Goal: Task Accomplishment & Management: Complete application form

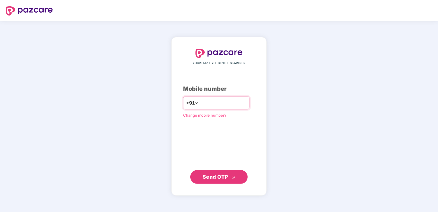
type input "**********"
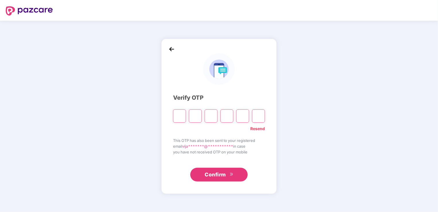
type input "*"
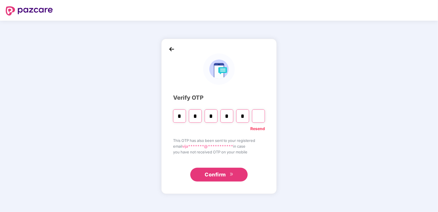
type input "*"
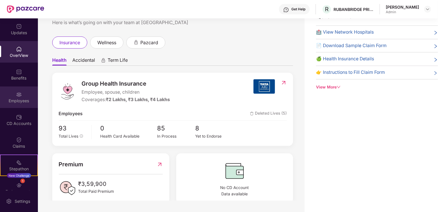
click at [19, 95] on img at bounding box center [19, 95] width 6 height 6
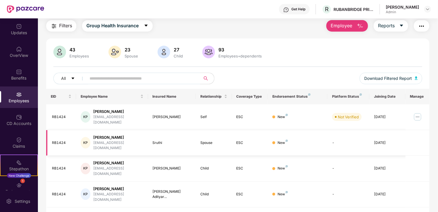
click at [306, 130] on td "New" at bounding box center [298, 143] width 60 height 26
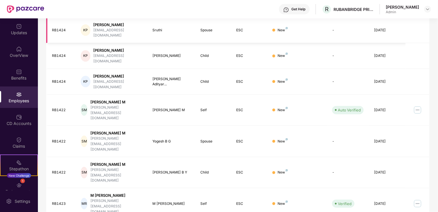
scroll to position [140, 0]
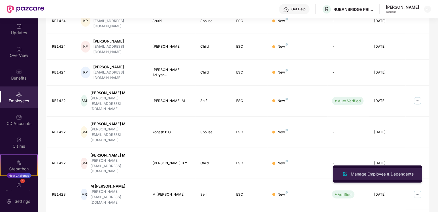
click at [388, 173] on div "Manage Employee & Dependents" at bounding box center [381, 174] width 65 height 6
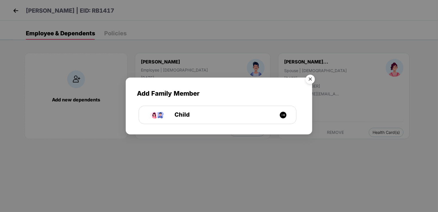
click at [310, 78] on img "Close" at bounding box center [310, 80] width 16 height 16
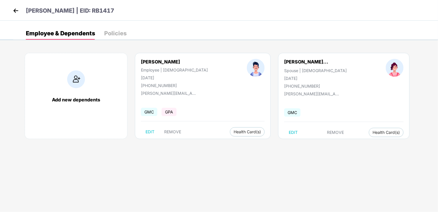
click at [12, 11] on img at bounding box center [15, 10] width 9 height 9
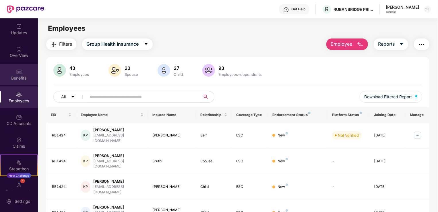
click at [18, 70] on img at bounding box center [19, 72] width 6 height 6
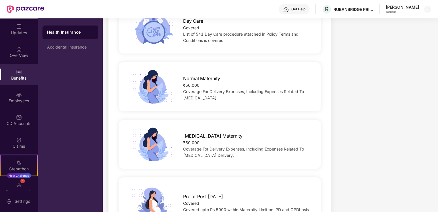
scroll to position [628, 0]
click at [216, 91] on span "Coverage For Delivery Expenses, Including Expenses Related To [MEDICAL_DATA]." at bounding box center [243, 93] width 121 height 11
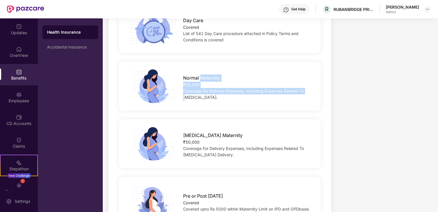
drag, startPoint x: 200, startPoint y: 77, endPoint x: 188, endPoint y: 95, distance: 21.1
click at [188, 95] on div "Normal Maternity ₹50,000 Coverage For Delivery Expenses, Including Expenses Rel…" at bounding box center [247, 85] width 147 height 29
click at [188, 95] on span "Coverage For Delivery Expenses, Including Expenses Related To [MEDICAL_DATA]." at bounding box center [243, 93] width 121 height 11
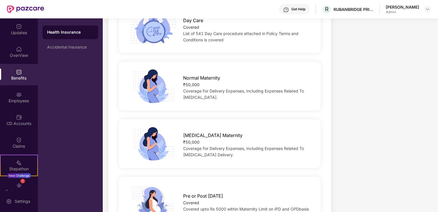
click at [213, 98] on span "Coverage For Delivery Expenses, Including Expenses Related To [MEDICAL_DATA]." at bounding box center [243, 93] width 121 height 11
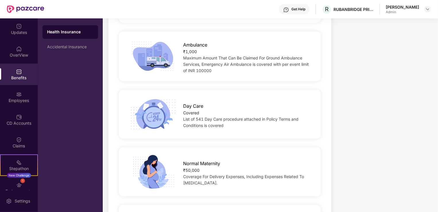
scroll to position [535, 0]
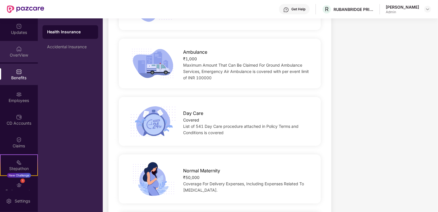
click at [18, 50] on img at bounding box center [19, 49] width 6 height 6
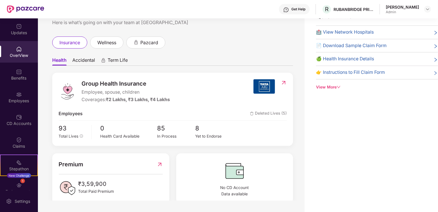
click at [435, 58] on icon "right" at bounding box center [435, 59] width 5 height 5
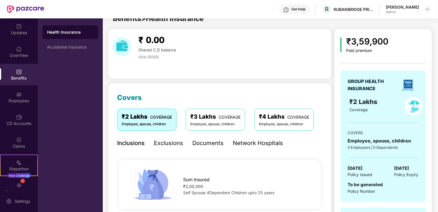
scroll to position [535, 0]
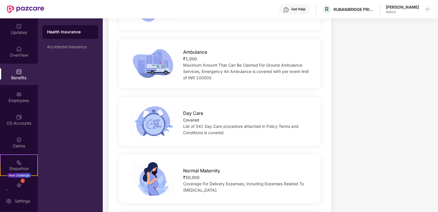
click at [16, 71] on img at bounding box center [19, 72] width 6 height 6
click at [17, 48] on img at bounding box center [19, 49] width 6 height 6
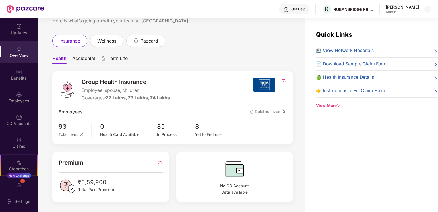
click at [339, 104] on icon "down" at bounding box center [339, 105] width 4 height 4
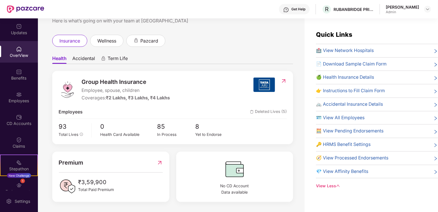
click at [373, 92] on span "👉 Instructions to Fill Claim Form" at bounding box center [350, 90] width 69 height 7
click at [361, 145] on span "🔑 HRMS Benefit Settings" at bounding box center [343, 144] width 55 height 7
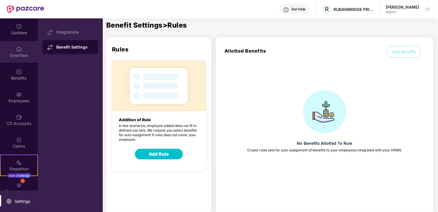
click at [19, 48] on img at bounding box center [19, 49] width 6 height 6
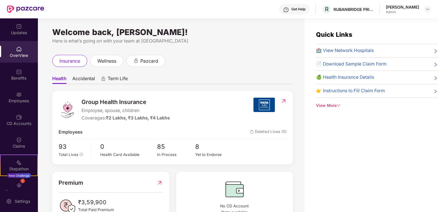
click at [353, 75] on span "🍏 Health Insurance Details" at bounding box center [345, 77] width 58 height 7
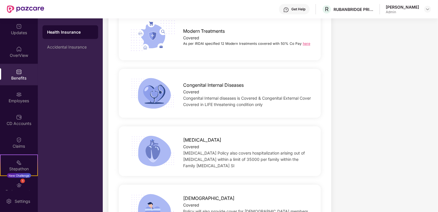
scroll to position [1237, 0]
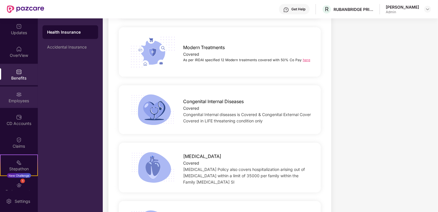
click at [21, 93] on div "Employees" at bounding box center [19, 97] width 38 height 22
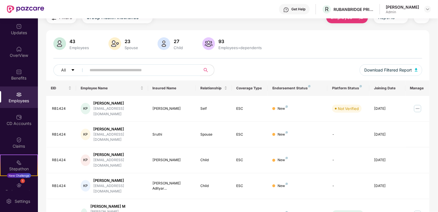
scroll to position [140, 0]
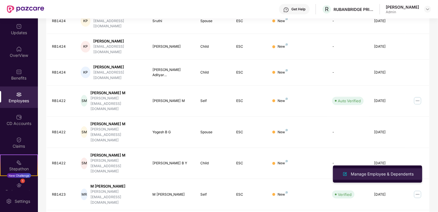
click at [381, 172] on div "Manage Employee & Dependents" at bounding box center [381, 174] width 65 height 6
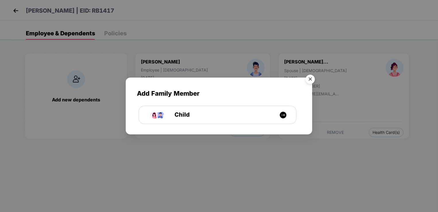
click at [313, 77] on img "Close" at bounding box center [310, 80] width 16 height 16
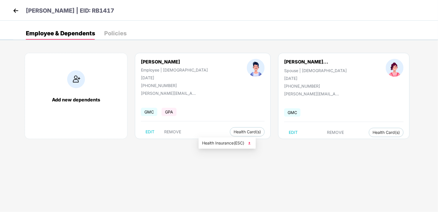
click at [250, 143] on img at bounding box center [249, 143] width 6 height 6
click at [376, 144] on img at bounding box center [376, 144] width 6 height 6
click at [15, 11] on img at bounding box center [15, 10] width 9 height 9
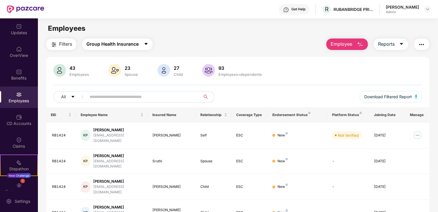
click at [147, 42] on icon "caret-down" at bounding box center [146, 44] width 5 height 5
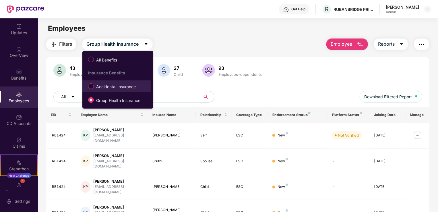
click at [111, 85] on span "Accidental Insurance" at bounding box center [116, 86] width 44 height 6
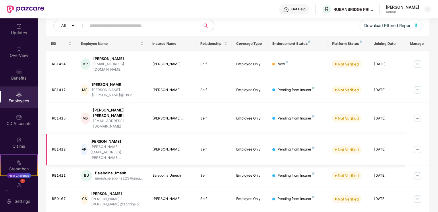
scroll to position [0, 0]
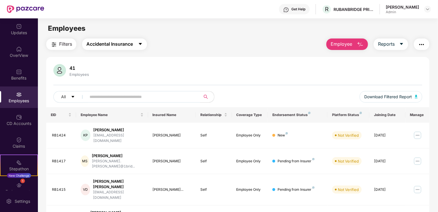
click at [141, 45] on icon "caret-down" at bounding box center [140, 44] width 5 height 5
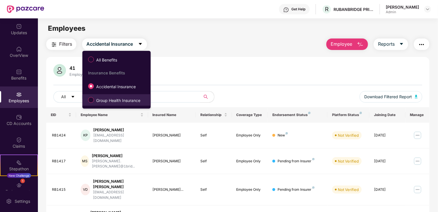
click at [123, 100] on span "Group Health Insurance" at bounding box center [118, 100] width 49 height 6
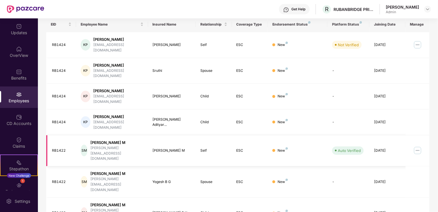
scroll to position [95, 0]
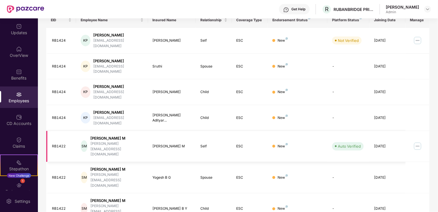
click at [418, 141] on img at bounding box center [417, 145] width 9 height 9
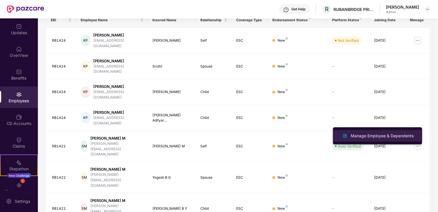
click at [376, 135] on div "Manage Employee & Dependents" at bounding box center [381, 136] width 65 height 6
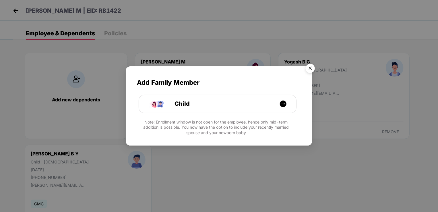
click at [312, 65] on img "Close" at bounding box center [310, 69] width 16 height 16
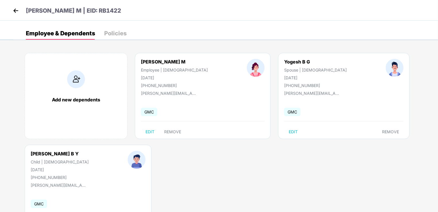
click at [14, 11] on img at bounding box center [15, 10] width 9 height 9
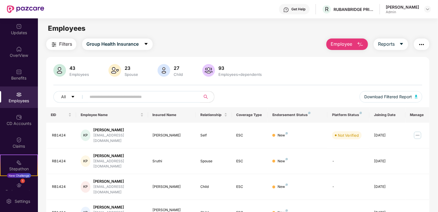
click at [358, 41] on img "button" at bounding box center [360, 44] width 7 height 7
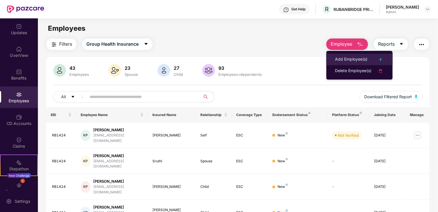
click at [347, 57] on div "Add Employee(s)" at bounding box center [351, 59] width 32 height 7
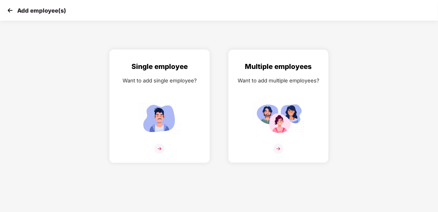
click at [160, 149] on img at bounding box center [159, 148] width 10 height 10
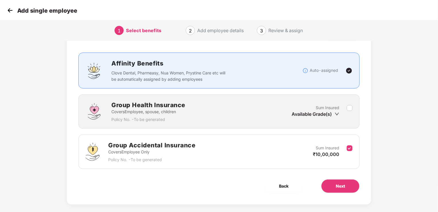
scroll to position [34, 0]
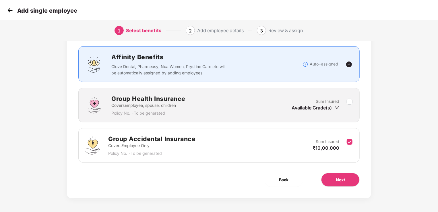
click at [225, 157] on div "Group Accidental Insurance Covers Employee Only Policy No. - To be generated Su…" at bounding box center [218, 145] width 281 height 34
click at [342, 180] on span "Next" at bounding box center [340, 179] width 9 height 6
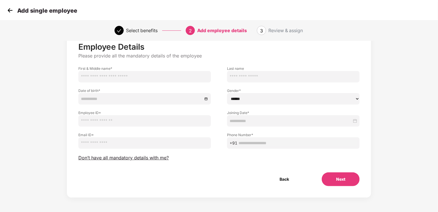
scroll to position [0, 0]
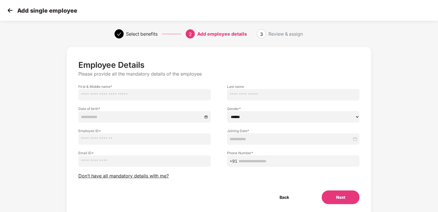
click at [140, 95] on input "text" at bounding box center [144, 94] width 133 height 11
click at [106, 94] on input "*********" at bounding box center [144, 94] width 133 height 11
type input "*********"
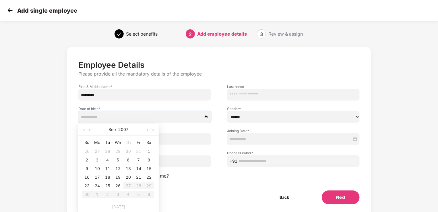
click at [123, 117] on input at bounding box center [142, 117] width 122 height 6
click at [83, 130] on span "button" at bounding box center [83, 130] width 3 height 3
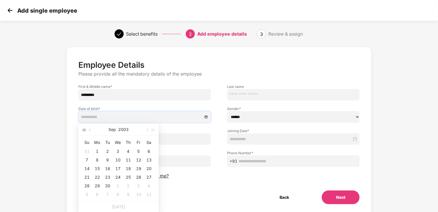
click at [83, 130] on span "button" at bounding box center [83, 130] width 3 height 3
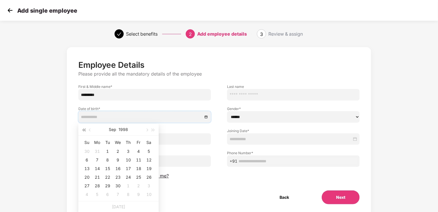
click at [83, 130] on span "button" at bounding box center [83, 130] width 3 height 3
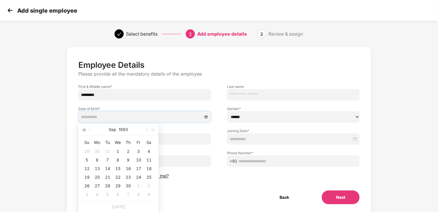
click at [83, 130] on span "button" at bounding box center [83, 130] width 3 height 3
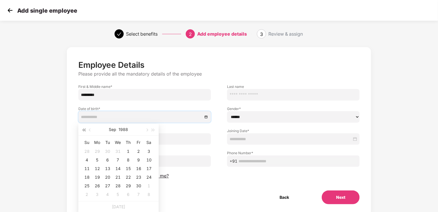
click at [83, 130] on span "button" at bounding box center [83, 130] width 3 height 3
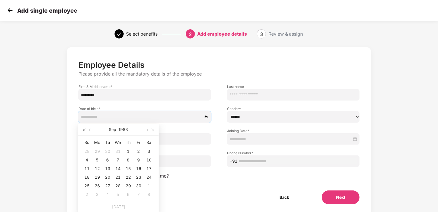
click at [83, 130] on span "button" at bounding box center [83, 130] width 3 height 3
click at [90, 130] on span "button" at bounding box center [90, 130] width 3 height 3
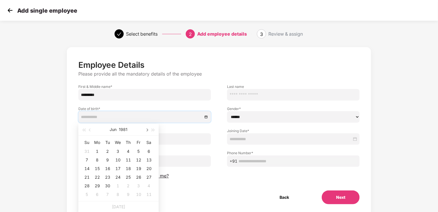
click at [146, 129] on span "button" at bounding box center [146, 130] width 3 height 3
type input "**********"
click at [149, 168] on div "18" at bounding box center [148, 168] width 7 height 7
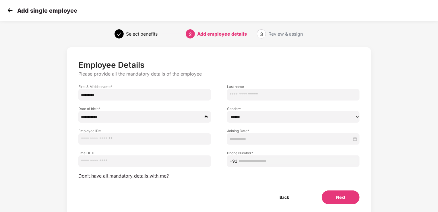
click at [19, 119] on div "**********" at bounding box center [219, 137] width 438 height 186
click at [127, 140] on input "text" at bounding box center [144, 138] width 133 height 11
type input "******"
click at [125, 162] on input "email" at bounding box center [144, 160] width 133 height 11
click at [116, 161] on input "email" at bounding box center [144, 160] width 133 height 11
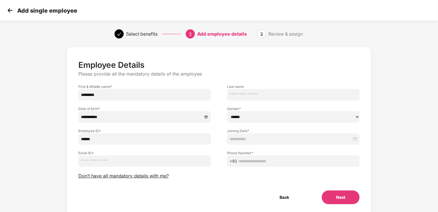
paste input "**********"
type input "**********"
click at [266, 115] on select "****** **** ******" at bounding box center [293, 116] width 133 height 11
select select "******"
click at [227, 111] on select "****** **** ******" at bounding box center [293, 116] width 133 height 11
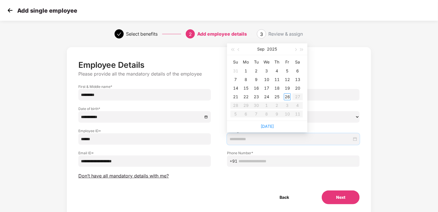
click at [258, 137] on input at bounding box center [291, 139] width 122 height 6
type input "**********"
click at [276, 88] on div "18" at bounding box center [276, 88] width 7 height 7
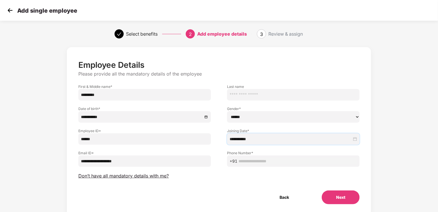
scroll to position [9, 0]
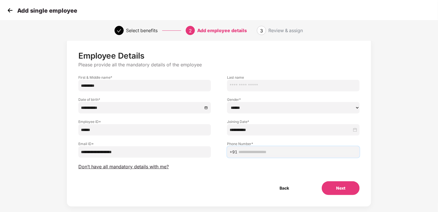
click at [261, 152] on input "text" at bounding box center [297, 152] width 118 height 6
paste input "**********"
type input "**********"
click at [337, 187] on button "Next" at bounding box center [341, 188] width 38 height 14
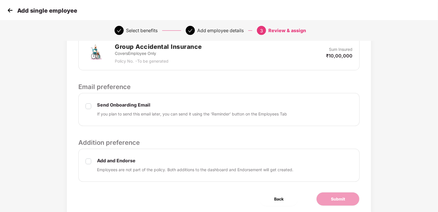
scroll to position [162, 0]
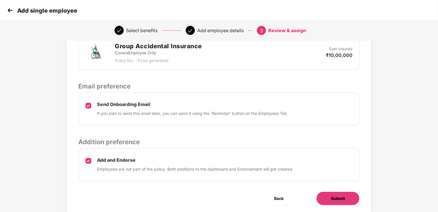
click at [351, 191] on button "Submit" at bounding box center [337, 198] width 43 height 14
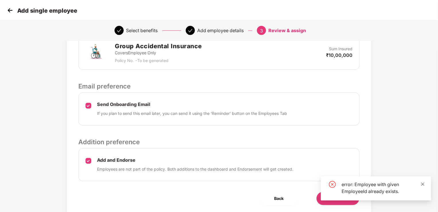
click at [425, 184] on div "error: Employee with given EmployeeId already exists." at bounding box center [376, 188] width 110 height 24
click at [423, 184] on icon "close" at bounding box center [422, 183] width 3 height 3
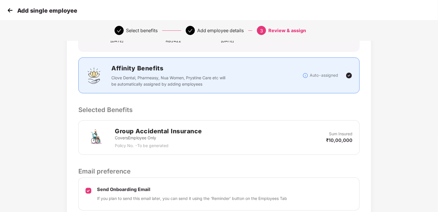
scroll to position [77, 0]
click at [234, 126] on div "Group Accidental Insurance Covers Employee Only Policy No. - To be generated Su…" at bounding box center [218, 137] width 267 height 22
click at [164, 126] on h2 "Group Accidental Insurance" at bounding box center [158, 130] width 87 height 9
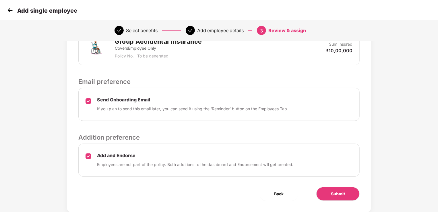
scroll to position [174, 0]
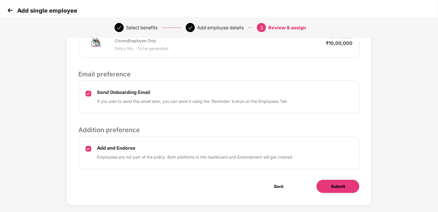
click at [351, 179] on button "Submit" at bounding box center [337, 186] width 43 height 14
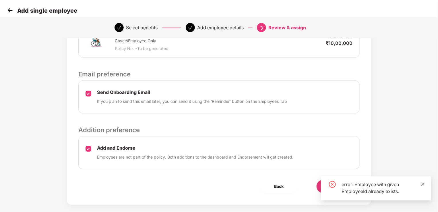
click at [423, 184] on icon "close" at bounding box center [422, 183] width 3 height 3
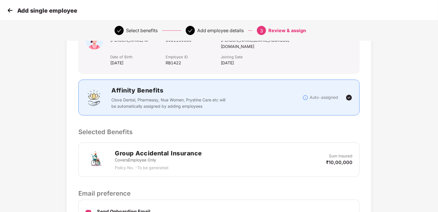
scroll to position [0, 0]
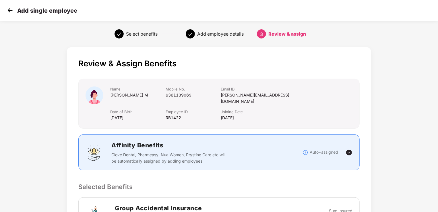
click at [9, 10] on img at bounding box center [10, 10] width 9 height 9
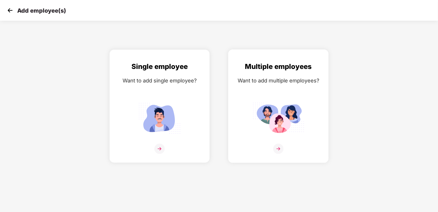
click at [277, 146] on img at bounding box center [278, 148] width 10 height 10
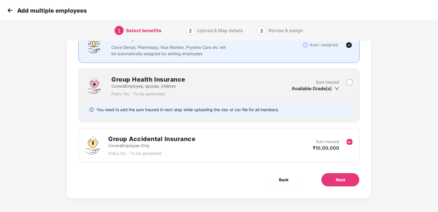
scroll to position [53, 0]
click at [345, 183] on button "Next" at bounding box center [340, 180] width 38 height 14
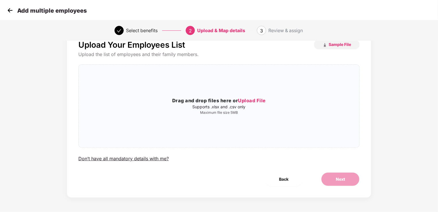
scroll to position [0, 0]
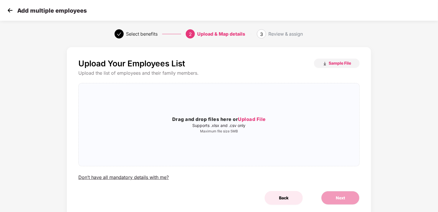
click at [283, 199] on span "Back" at bounding box center [283, 198] width 9 height 6
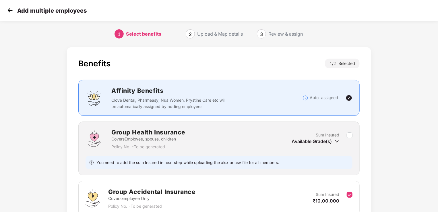
click at [9, 11] on img at bounding box center [10, 10] width 9 height 9
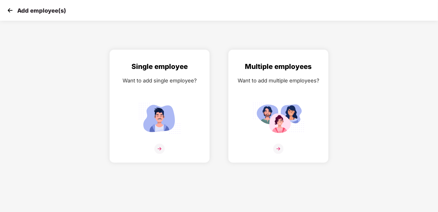
click at [9, 11] on img at bounding box center [10, 10] width 9 height 9
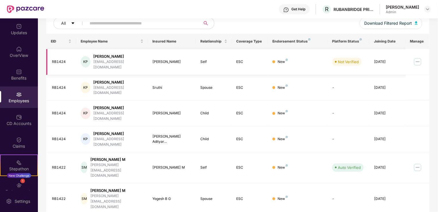
scroll to position [73, 0]
click at [415, 60] on img at bounding box center [417, 61] width 9 height 9
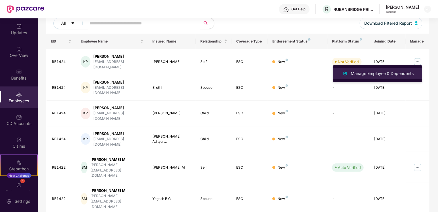
click at [372, 74] on div "Manage Employee & Dependents" at bounding box center [381, 73] width 65 height 6
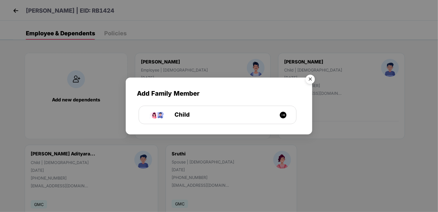
click at [311, 75] on img "Close" at bounding box center [310, 80] width 16 height 16
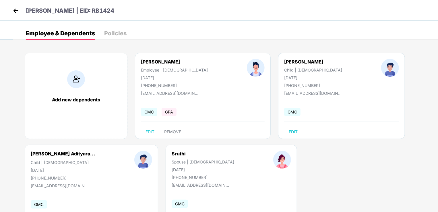
click at [16, 10] on img at bounding box center [15, 10] width 9 height 9
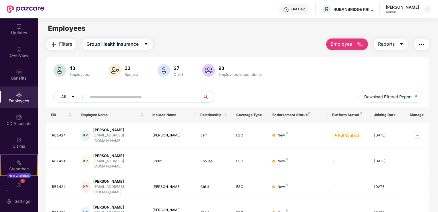
click at [18, 96] on img at bounding box center [19, 95] width 6 height 6
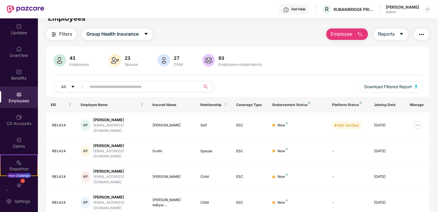
scroll to position [0, 0]
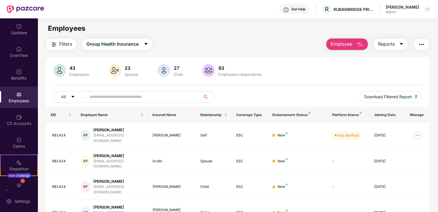
click at [356, 43] on button "Employee" at bounding box center [347, 43] width 42 height 11
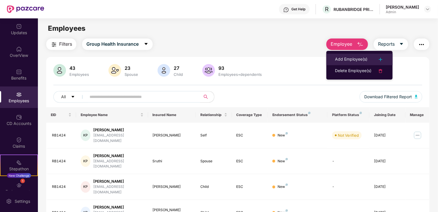
click at [350, 55] on li "Add Employee(s)" at bounding box center [359, 59] width 66 height 11
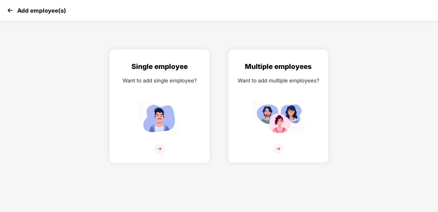
click at [161, 149] on img at bounding box center [159, 148] width 10 height 10
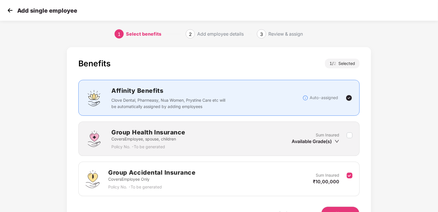
click at [221, 34] on div "Add employee details" at bounding box center [220, 33] width 46 height 9
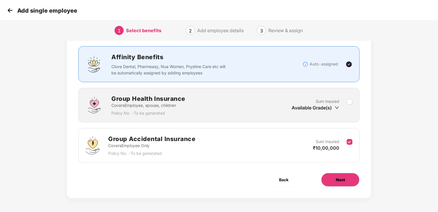
click at [340, 181] on span "Next" at bounding box center [340, 179] width 9 height 6
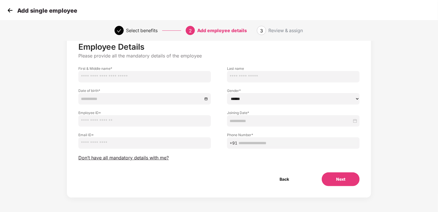
scroll to position [0, 0]
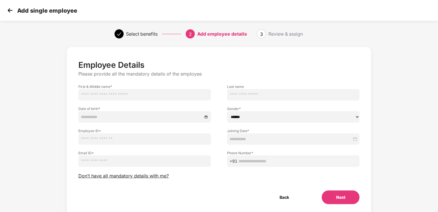
click at [13, 10] on img at bounding box center [10, 10] width 9 height 9
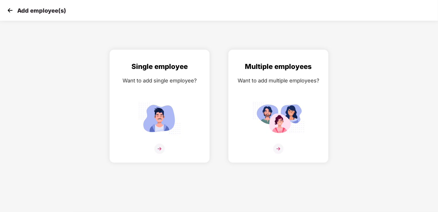
click at [13, 10] on img at bounding box center [10, 10] width 9 height 9
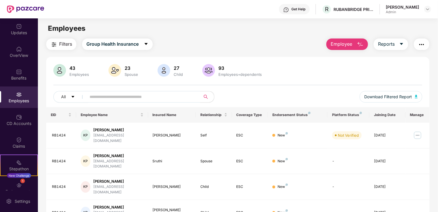
click at [357, 42] on img "button" at bounding box center [360, 44] width 7 height 7
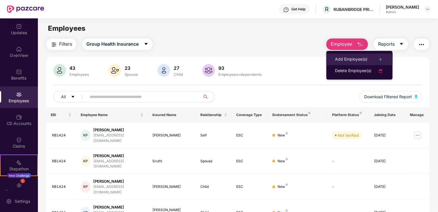
click at [341, 59] on div "Add Employee(s)" at bounding box center [351, 59] width 32 height 7
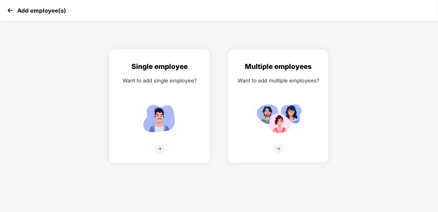
click at [159, 148] on img at bounding box center [159, 148] width 10 height 10
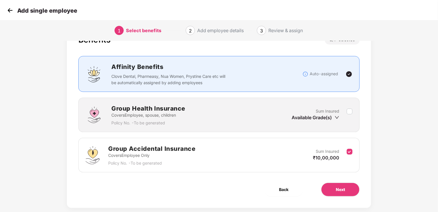
scroll to position [26, 0]
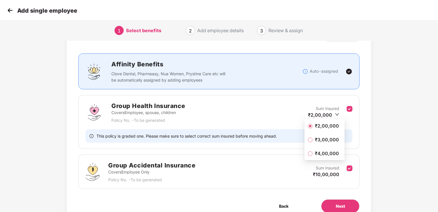
click at [319, 125] on span "₹2,00,000" at bounding box center [326, 126] width 29 height 6
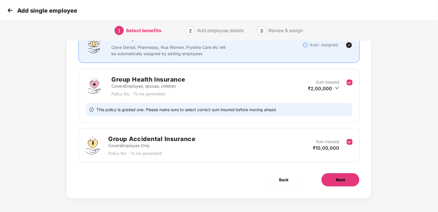
click at [347, 181] on button "Next" at bounding box center [340, 180] width 38 height 14
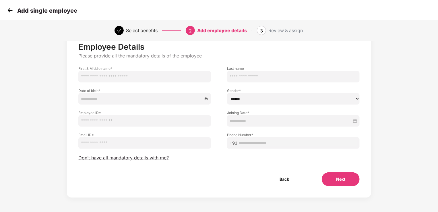
scroll to position [0, 0]
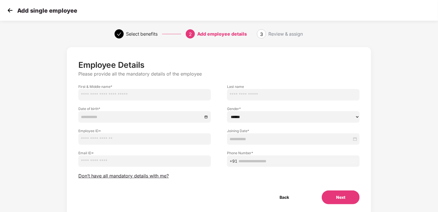
click at [134, 93] on input "text" at bounding box center [144, 94] width 133 height 11
paste input "**********"
type input "**********"
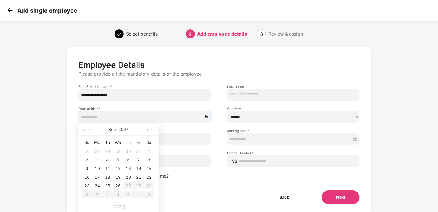
click at [114, 117] on input at bounding box center [142, 117] width 122 height 6
click at [83, 129] on span "button" at bounding box center [84, 130] width 3 height 3
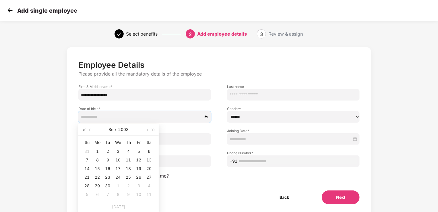
click at [83, 129] on span "button" at bounding box center [84, 130] width 3 height 3
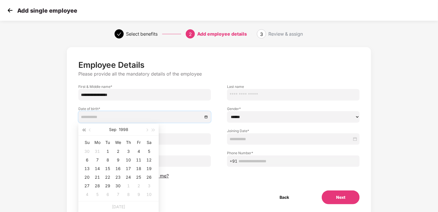
click at [83, 129] on span "button" at bounding box center [84, 130] width 3 height 3
click at [153, 131] on button "button" at bounding box center [153, 129] width 6 height 11
click at [87, 129] on button "button" at bounding box center [90, 129] width 6 height 11
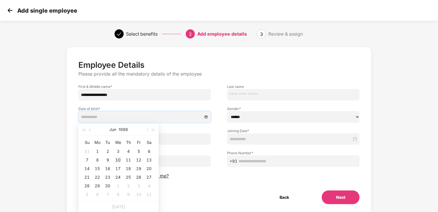
type input "**********"
click at [117, 159] on div "10" at bounding box center [117, 159] width 7 height 7
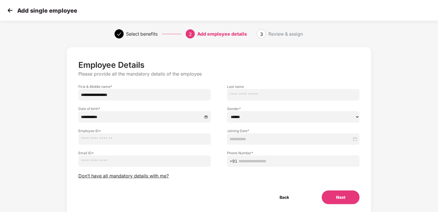
click at [40, 116] on div "**********" at bounding box center [218, 137] width 365 height 186
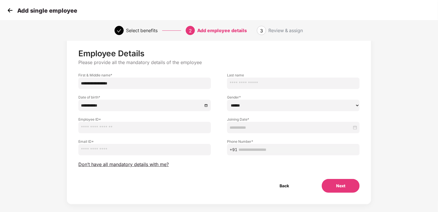
scroll to position [13, 0]
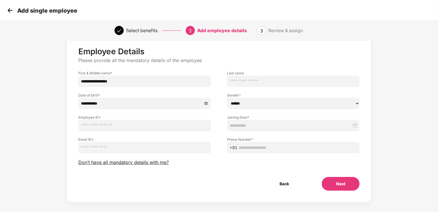
click at [135, 125] on input "text" at bounding box center [144, 125] width 133 height 11
type input "******"
click at [118, 151] on input "email" at bounding box center [144, 147] width 133 height 11
click at [103, 146] on input "email" at bounding box center [144, 147] width 133 height 11
paste input "**********"
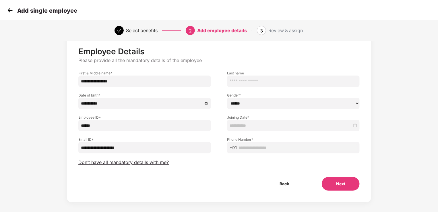
type input "**********"
click at [253, 102] on select "****** **** ******" at bounding box center [293, 103] width 133 height 11
select select "****"
click at [227, 98] on select "****** **** ******" at bounding box center [293, 103] width 133 height 11
click at [244, 126] on input at bounding box center [291, 125] width 122 height 6
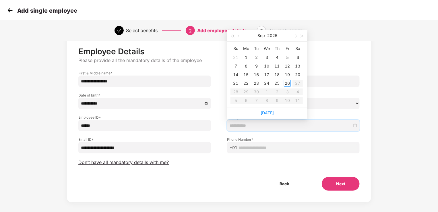
type input "**********"
click at [237, 36] on button "button" at bounding box center [239, 35] width 6 height 11
type input "**********"
click at [255, 81] on table "Su Mo Tu We Th Fr Sa 27 28 29 30 31 1 2 3 4 5 6 7 8 9 10 11 12 13 14 15 16 17 1…" at bounding box center [266, 74] width 72 height 61
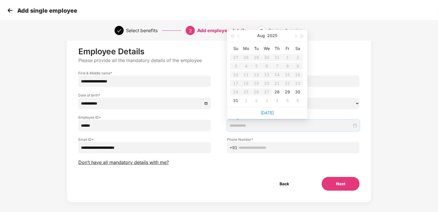
click at [255, 83] on table "Su Mo Tu We Th Fr Sa 27 28 29 30 31 1 2 3 4 5 6 7 8 9 10 11 12 13 14 15 16 17 1…" at bounding box center [266, 74] width 72 height 61
click at [256, 83] on table "Su Mo Tu We Th Fr Sa 27 28 29 30 31 1 2 3 4 5 6 7 8 9 10 11 12 13 14 15 16 17 1…" at bounding box center [266, 74] width 72 height 61
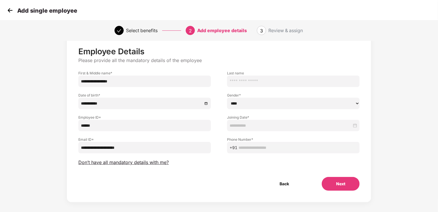
click at [325, 10] on div "Add single employee" at bounding box center [219, 10] width 438 height 21
drag, startPoint x: 80, startPoint y: 81, endPoint x: 114, endPoint y: 82, distance: 34.2
click at [114, 82] on input "**********" at bounding box center [144, 80] width 133 height 11
click at [12, 9] on img at bounding box center [10, 10] width 9 height 9
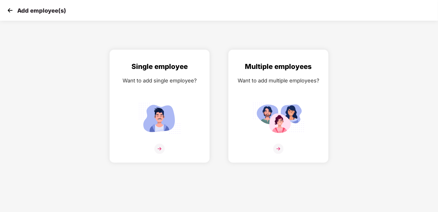
click at [12, 9] on img at bounding box center [10, 10] width 9 height 9
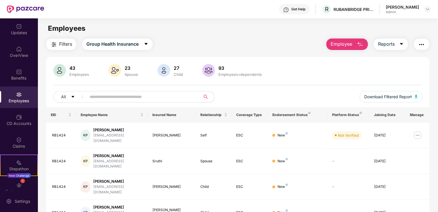
click at [137, 96] on input "text" at bounding box center [141, 96] width 103 height 9
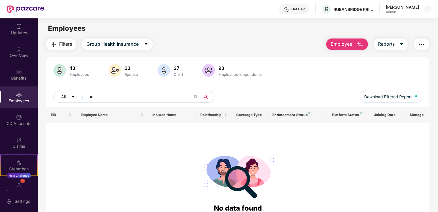
type input "*"
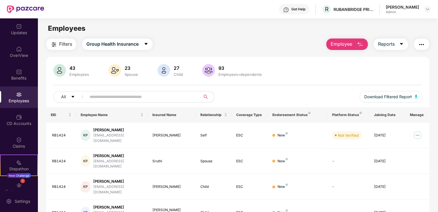
click at [357, 42] on img "button" at bounding box center [360, 44] width 7 height 7
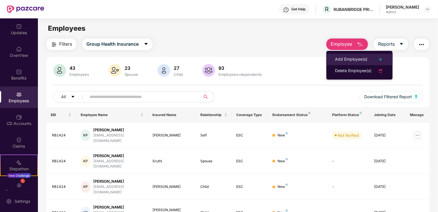
click at [337, 58] on div "Add Employee(s)" at bounding box center [351, 59] width 32 height 7
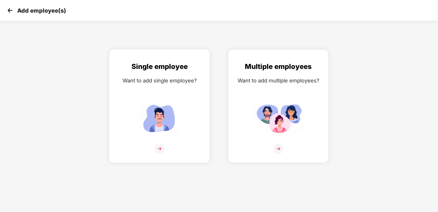
click at [159, 147] on img at bounding box center [159, 148] width 10 height 10
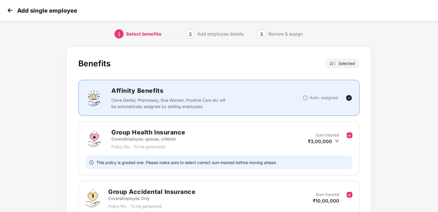
scroll to position [53, 0]
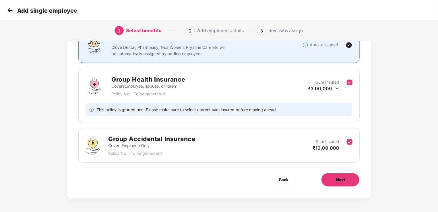
click at [342, 178] on span "Next" at bounding box center [340, 179] width 9 height 6
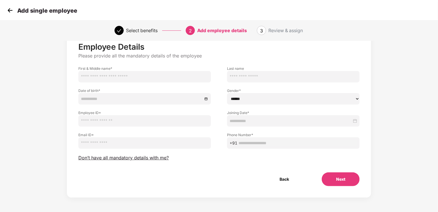
scroll to position [0, 0]
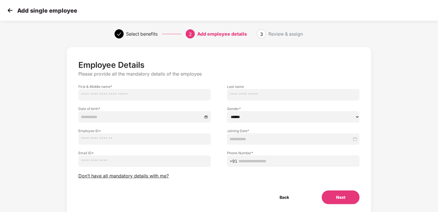
click at [150, 92] on input "text" at bounding box center [144, 94] width 133 height 11
type input "**********"
click at [158, 114] on input at bounding box center [142, 117] width 122 height 6
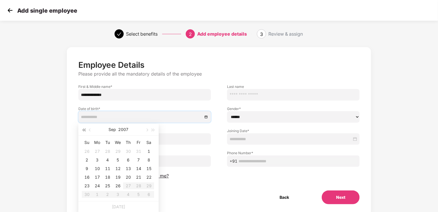
click at [84, 129] on span "button" at bounding box center [83, 130] width 3 height 3
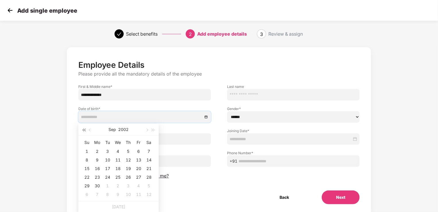
click at [84, 129] on span "button" at bounding box center [83, 130] width 3 height 3
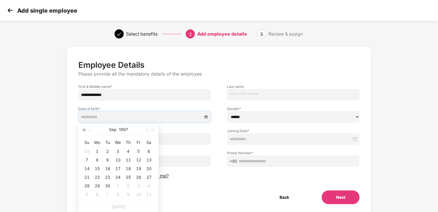
click at [84, 129] on span "button" at bounding box center [83, 130] width 3 height 3
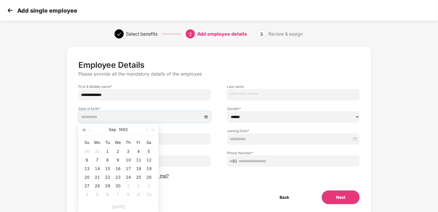
click at [84, 129] on span "button" at bounding box center [83, 130] width 3 height 3
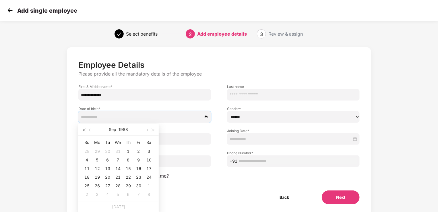
click at [84, 129] on span "button" at bounding box center [83, 130] width 3 height 3
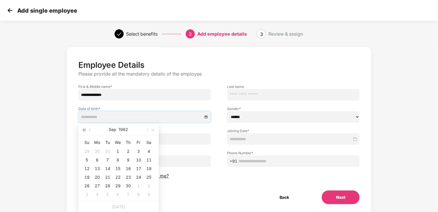
click at [84, 129] on span "button" at bounding box center [83, 130] width 3 height 3
click at [89, 129] on button "button" at bounding box center [90, 129] width 6 height 11
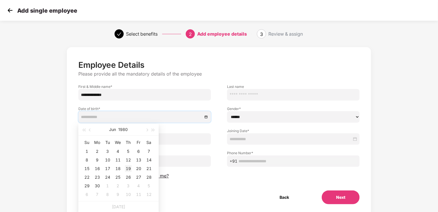
click at [128, 168] on div "19" at bounding box center [128, 168] width 7 height 7
type input "**********"
click at [129, 169] on div "19" at bounding box center [128, 168] width 7 height 7
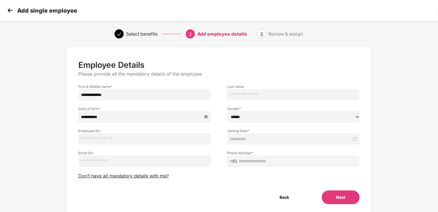
click at [141, 140] on input "text" at bounding box center [144, 138] width 133 height 11
type input "******"
click at [111, 161] on input "email" at bounding box center [144, 160] width 133 height 11
click at [98, 162] on input "email" at bounding box center [144, 160] width 133 height 11
paste input "**********"
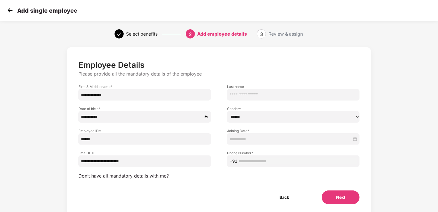
type input "**********"
click at [256, 115] on select "****** **** ******" at bounding box center [293, 116] width 133 height 11
select select "****"
click at [227, 111] on select "****** **** ******" at bounding box center [293, 116] width 133 height 11
click at [252, 138] on input at bounding box center [291, 139] width 122 height 6
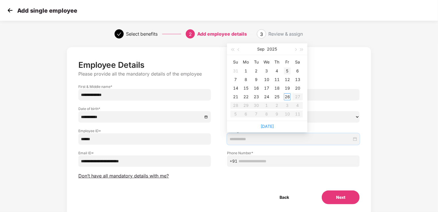
type input "**********"
click at [287, 70] on div "5" at bounding box center [287, 70] width 7 height 7
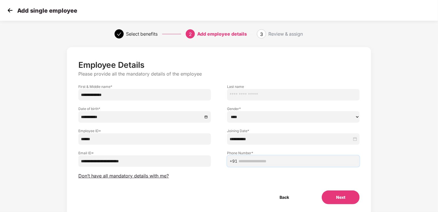
click at [258, 159] on input "text" at bounding box center [297, 161] width 118 height 6
click at [266, 160] on input "text" at bounding box center [297, 161] width 118 height 6
paste input "**********"
type input "**********"
click at [342, 197] on button "Next" at bounding box center [341, 197] width 38 height 14
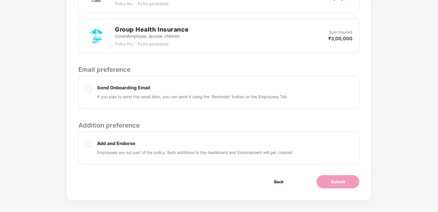
scroll to position [214, 0]
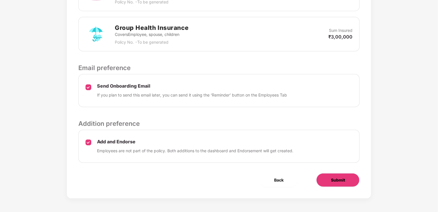
click at [345, 179] on button "Submit" at bounding box center [337, 180] width 43 height 14
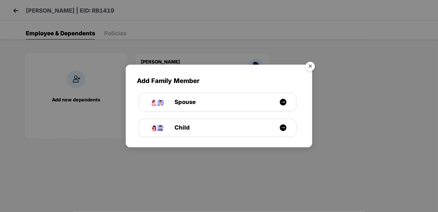
click at [309, 65] on img "Close" at bounding box center [310, 67] width 16 height 16
